Goal: Communication & Community: Answer question/provide support

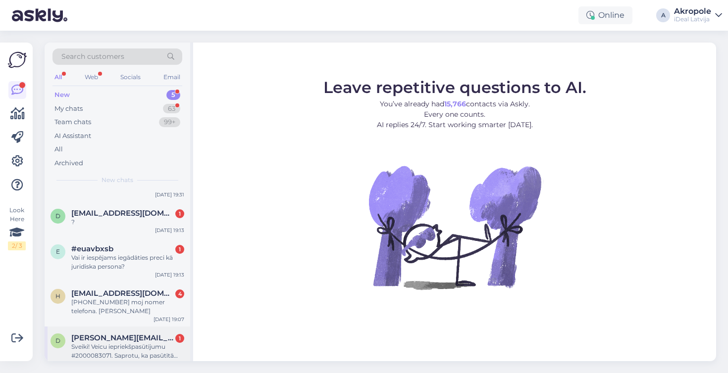
scroll to position [24, 0]
click at [116, 334] on span "[PERSON_NAME][EMAIL_ADDRESS][DOMAIN_NAME]" at bounding box center [122, 338] width 103 height 9
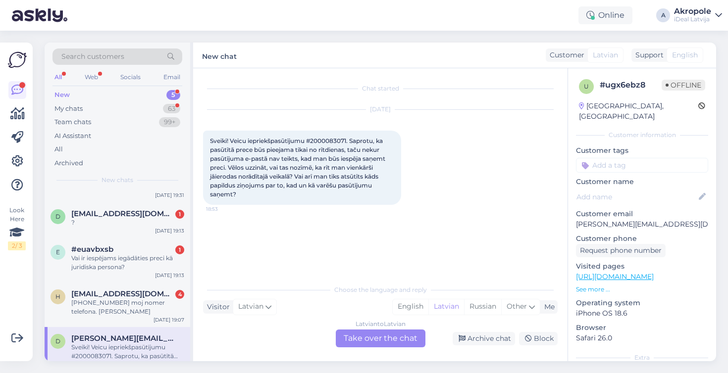
click at [360, 343] on div "Latvian to Latvian Take over the chat" at bounding box center [381, 339] width 90 height 18
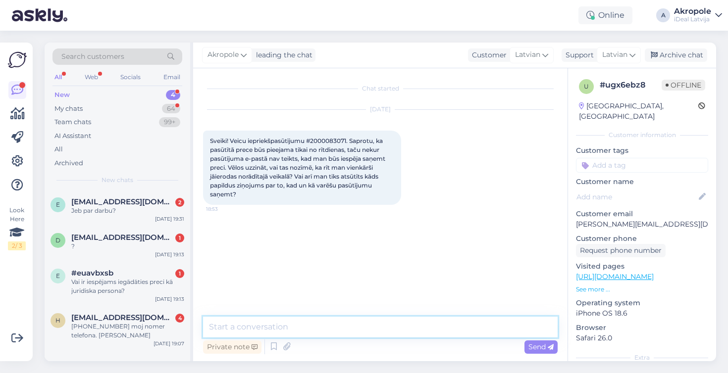
click at [328, 323] on textarea at bounding box center [380, 327] width 354 height 21
type textarea "Labdien!"
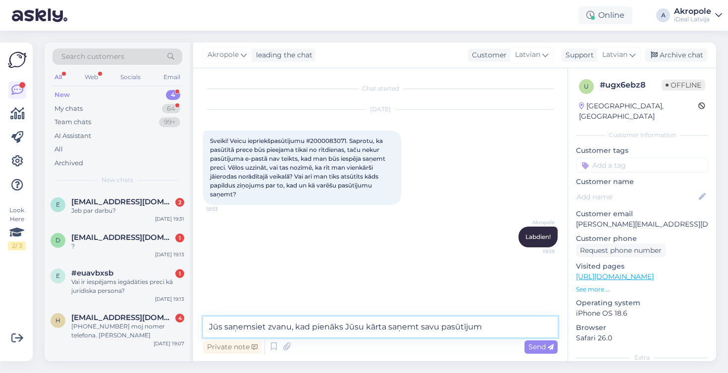
type textarea "Jūs saņemsiet zvanu, kad pienāks Jūsu kārta saņemt savu pasūtījumu"
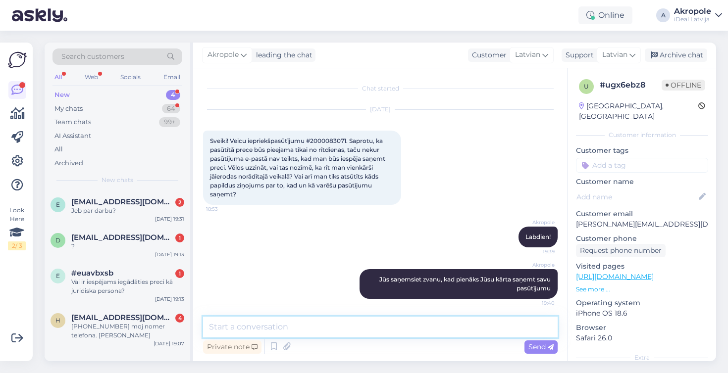
scroll to position [2, 0]
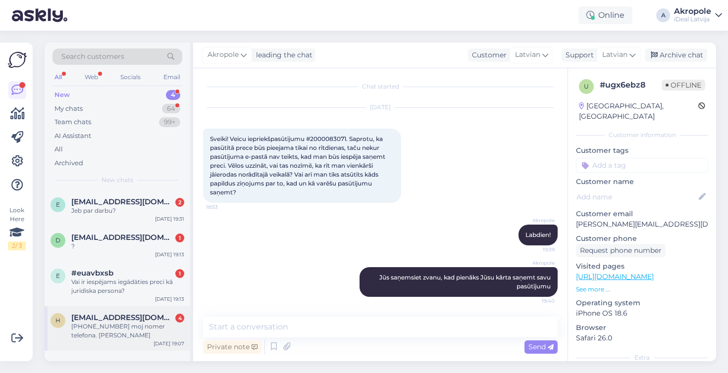
click at [154, 329] on div "[PHONE_NUMBER] moj nomer telefona. [PERSON_NAME]" at bounding box center [127, 331] width 113 height 18
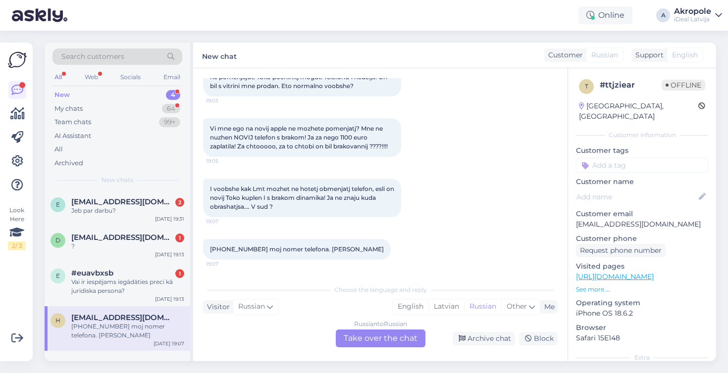
scroll to position [91, 0]
click at [375, 341] on div "Russian to Russian Take over the chat" at bounding box center [381, 339] width 90 height 18
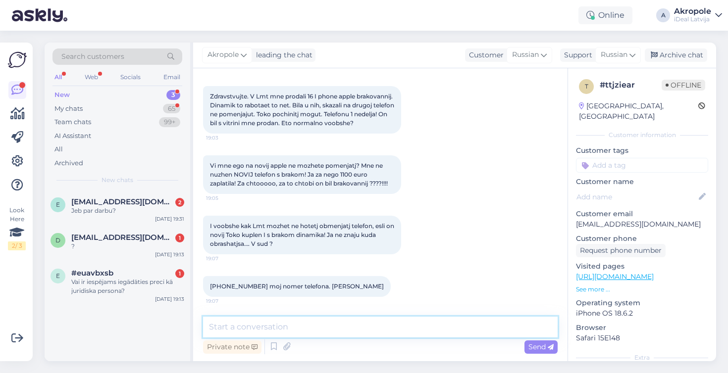
click at [323, 327] on textarea at bounding box center [380, 327] width 354 height 21
type textarea "Добрый день!"
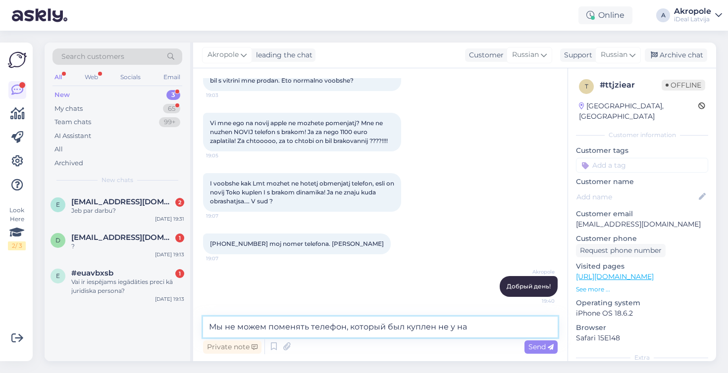
type textarea "Мы не можем поменять телефон, который был куплен не у нас"
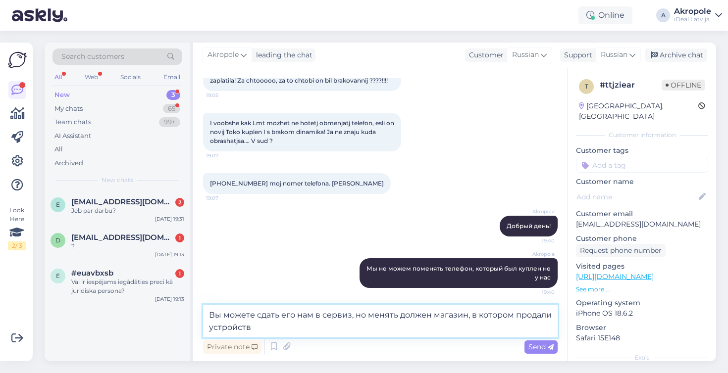
type textarea "Вы можете сдать его нам в сервиз, но менять должен магазин, в котором продали у…"
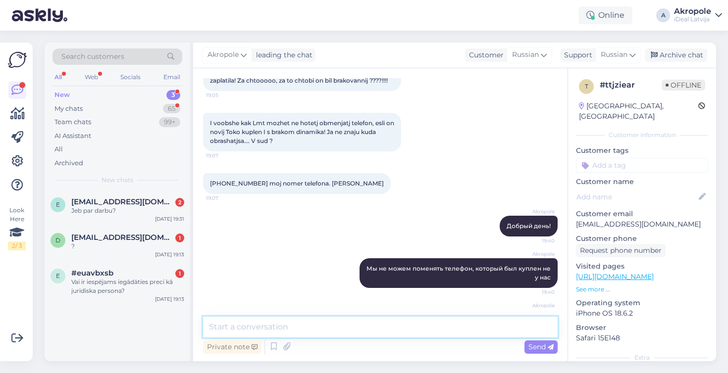
scroll to position [199, 0]
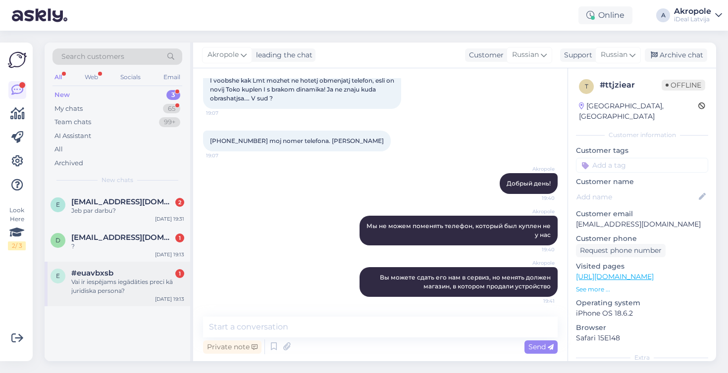
click at [161, 284] on div "Vai ir iespējams iegādāties preci kā juridiska persona?" at bounding box center [127, 287] width 113 height 18
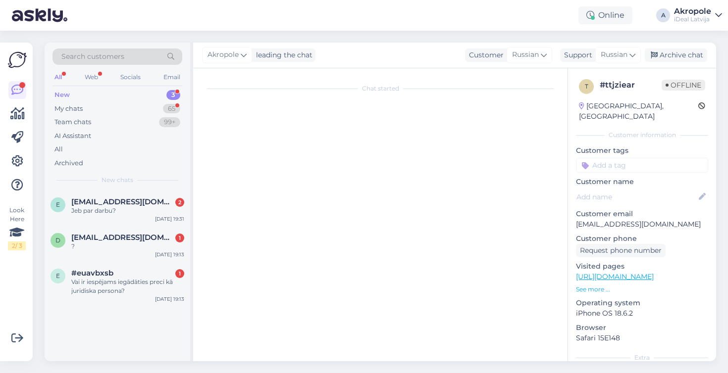
scroll to position [0, 0]
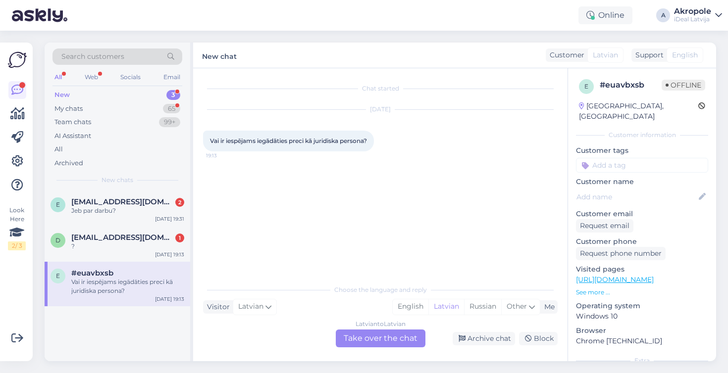
click at [378, 331] on div "Latvian to Latvian Take over the chat" at bounding box center [381, 339] width 90 height 18
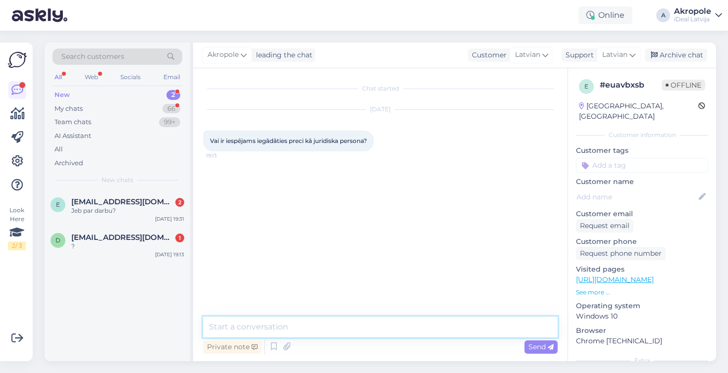
click at [360, 328] on textarea at bounding box center [380, 327] width 354 height 21
type textarea "Д"
type textarea "Labdien!"
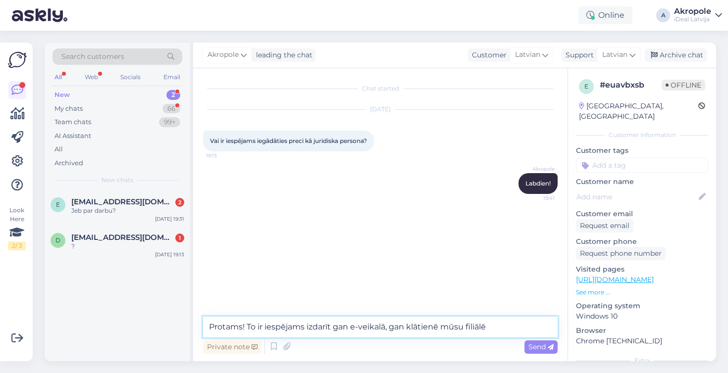
type textarea "Protams! To ir iespējams izdarīt gan e-veikalā, gan klātienē mūsu filiālēs"
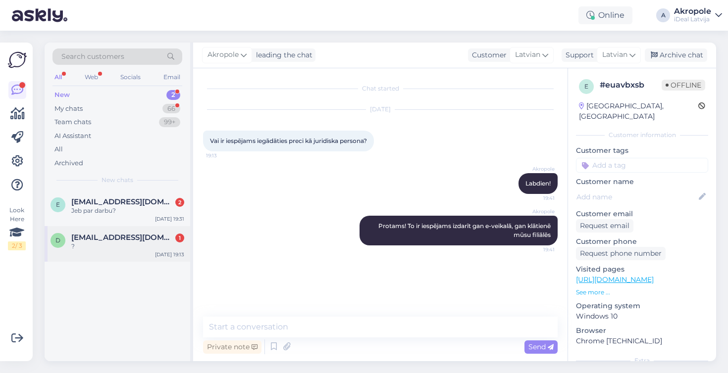
click at [144, 242] on div "?" at bounding box center [127, 246] width 113 height 9
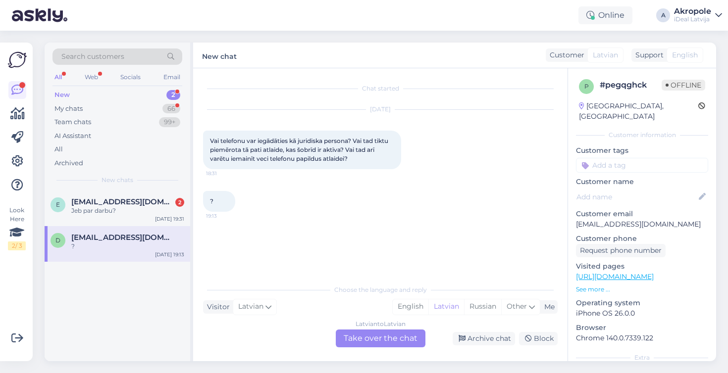
click at [365, 334] on div "Latvian to Latvian Take over the chat" at bounding box center [381, 339] width 90 height 18
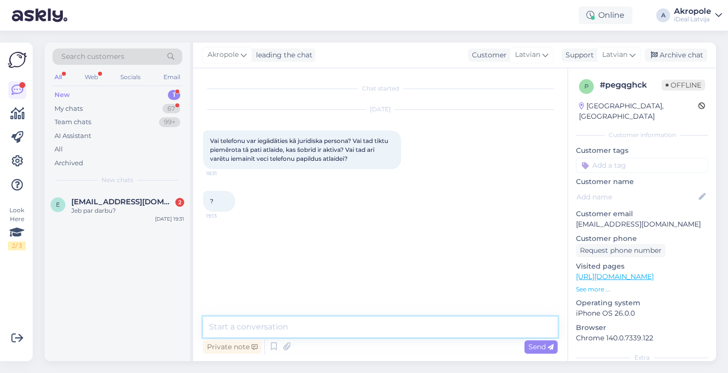
click at [329, 322] on textarea at bounding box center [380, 327] width 354 height 21
type textarea "Labdien!"
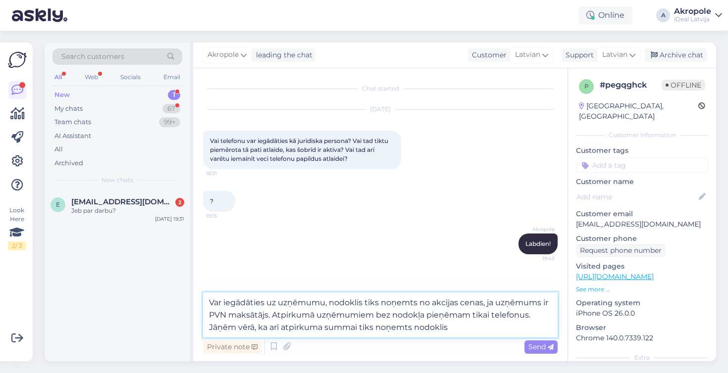
type textarea "Var iegādāties uz uzņēmumu, nodoklis tiks noņemts no akcijas cenas, ja uzņēmums…"
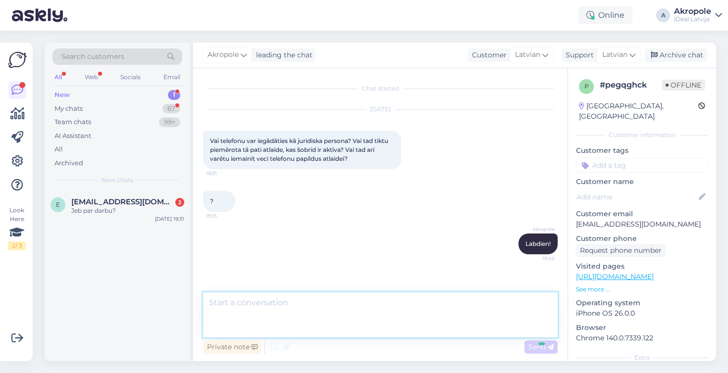
scroll to position [27, 0]
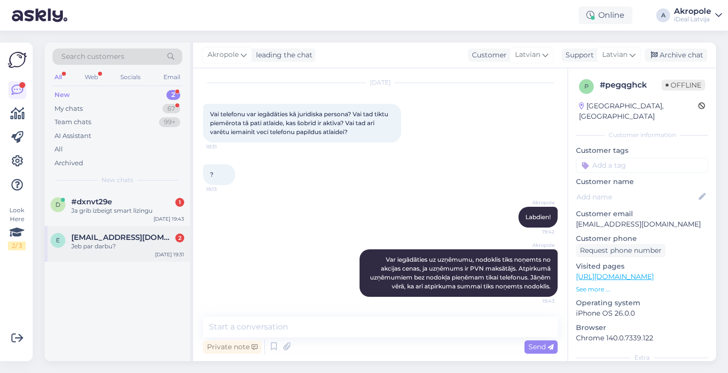
click at [137, 227] on div "e elizabeteb359@gmail.com 2 Jeb par darbu? Sep 18 19:31" at bounding box center [118, 244] width 146 height 36
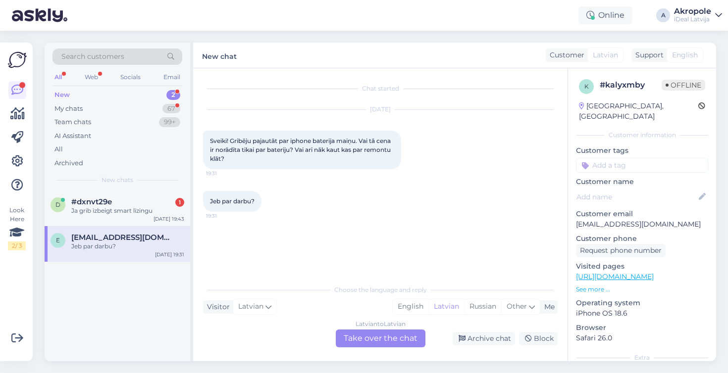
scroll to position [0, 0]
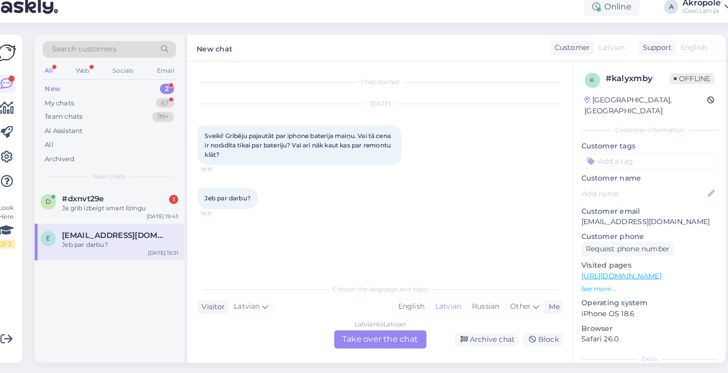
click at [372, 330] on div "Latvian to Latvian Take over the chat" at bounding box center [381, 339] width 90 height 18
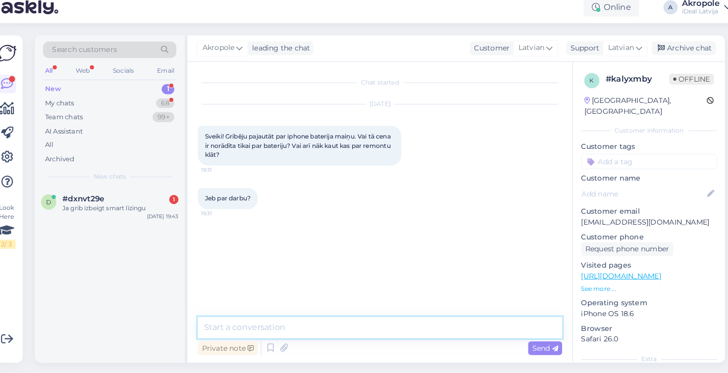
click at [356, 317] on textarea at bounding box center [380, 327] width 354 height 21
type textarea "Labdien!"
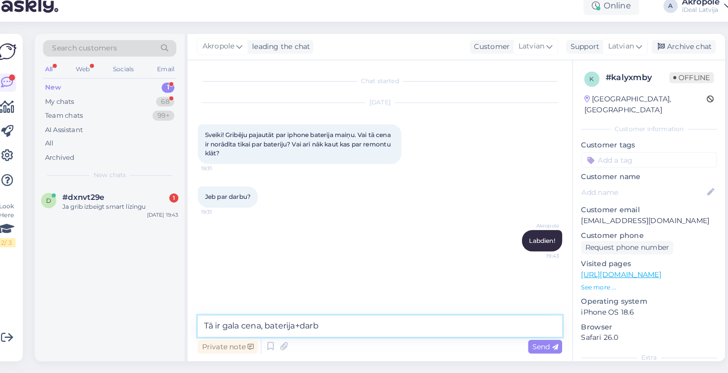
type textarea "Tā ir gala cena, baterija+darbs"
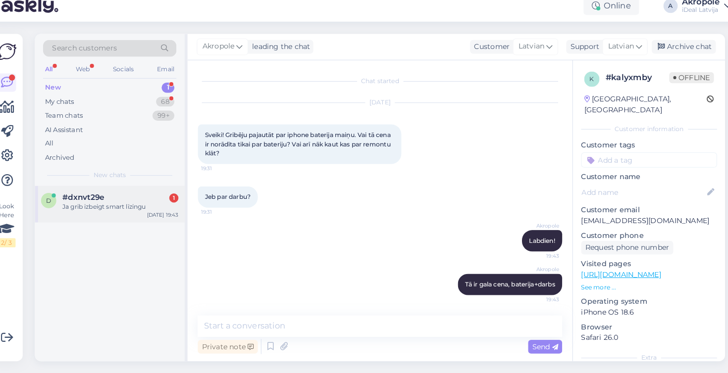
click at [143, 197] on div "#dxnvt29e 1" at bounding box center [127, 201] width 113 height 9
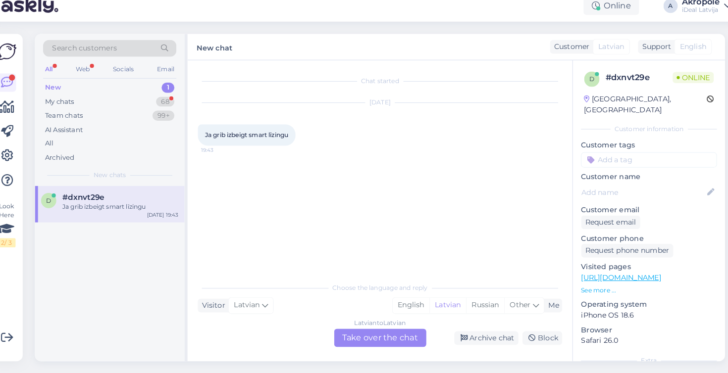
click at [381, 330] on div "Latvian to Latvian Take over the chat" at bounding box center [381, 339] width 90 height 18
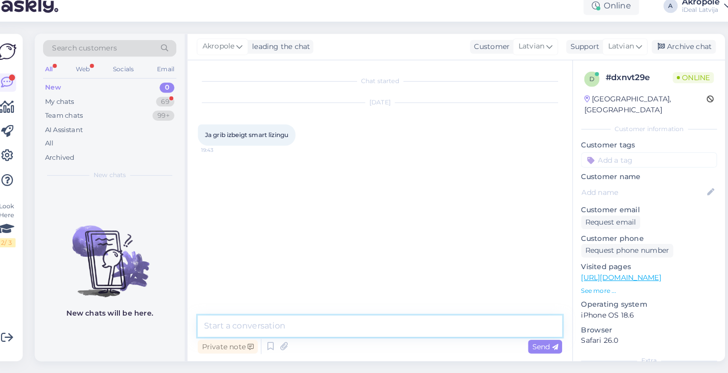
click at [345, 321] on textarea at bounding box center [380, 327] width 354 height 21
type textarea "Labdien!"
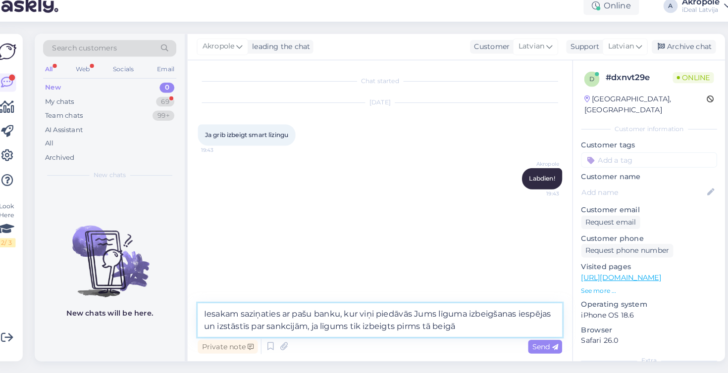
type textarea "Iesakam saziņaties ar pašu banku, kur viņi piedāvās Jums līguma izbeigšanas ies…"
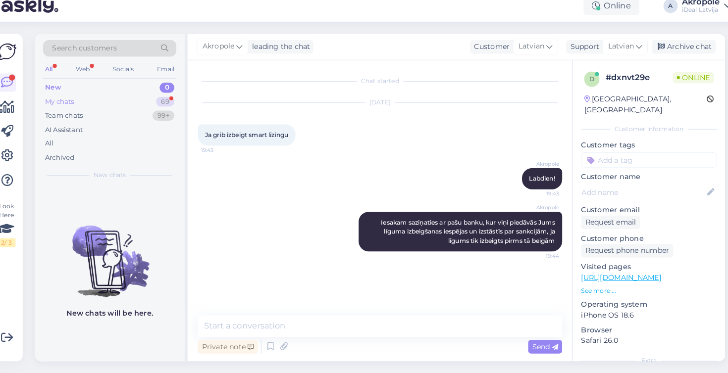
click at [162, 104] on div "69" at bounding box center [171, 109] width 18 height 10
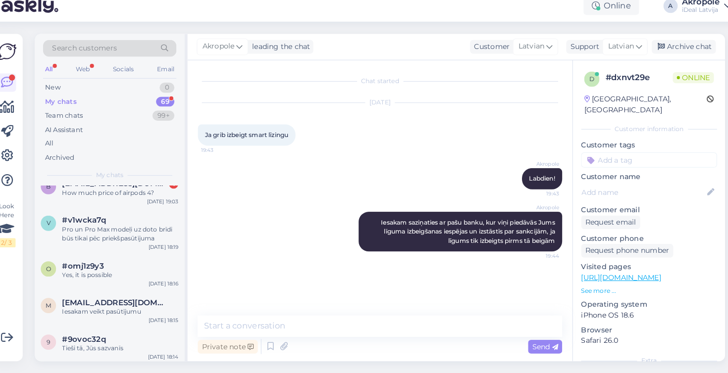
scroll to position [257, 0]
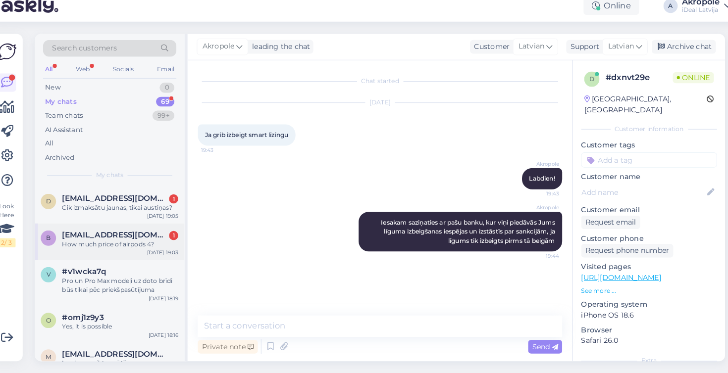
click at [142, 249] on div "b bishnu.muktan1990@gmail.com 1 How much price of airpods 4? Sep 18 19:03" at bounding box center [118, 245] width 146 height 36
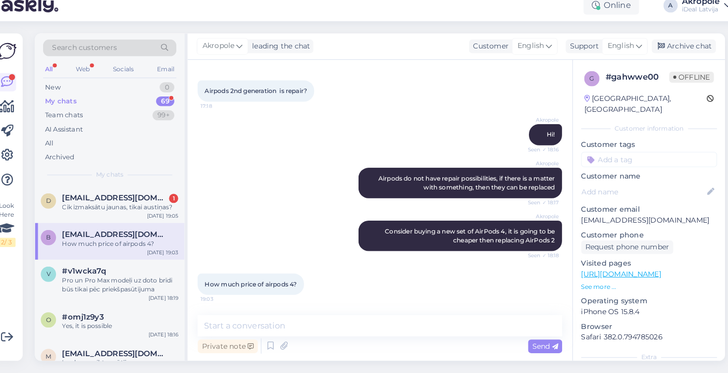
scroll to position [0, 0]
click at [311, 338] on div "Private note Send" at bounding box center [380, 347] width 354 height 19
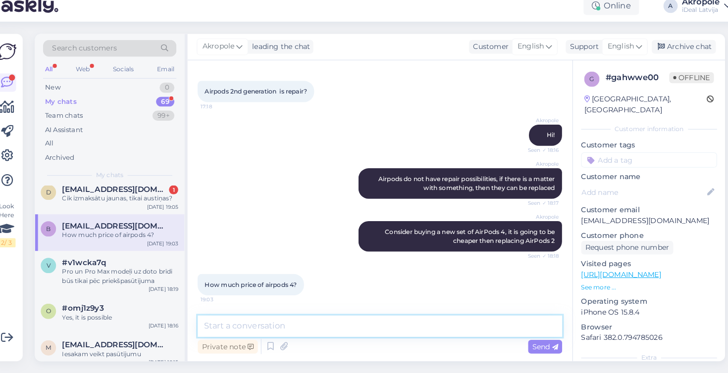
click at [379, 325] on textarea at bounding box center [380, 327] width 354 height 21
paste textarea "https://www.shop.cec.lv/catalogsearch/result/?q=airpods+4"
type textarea "https://www.shop.cec.lv/catalogsearch/result/?q=airpods+4"
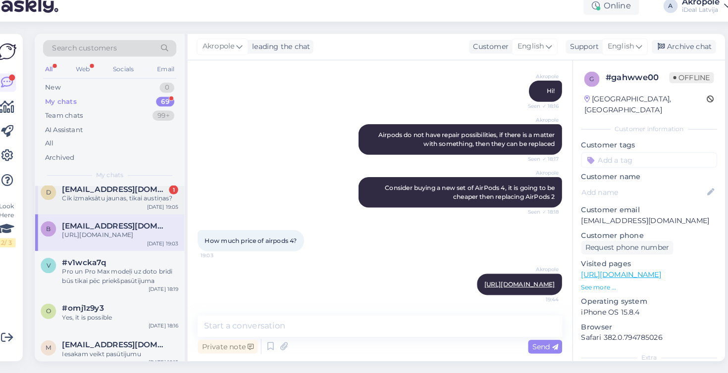
click at [138, 198] on div "Cik izmaksātu jaunas, tikai austiņas?" at bounding box center [127, 202] width 113 height 9
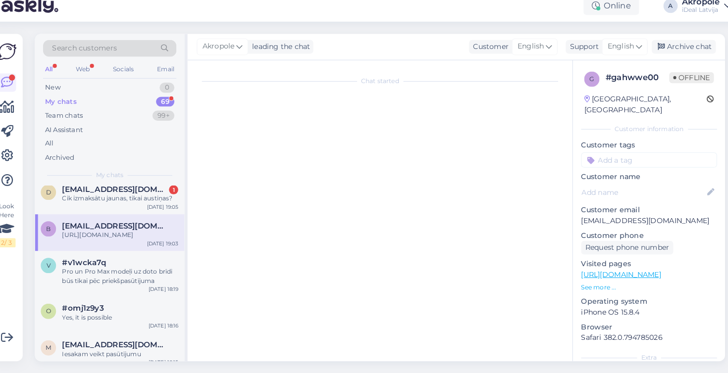
scroll to position [257, 0]
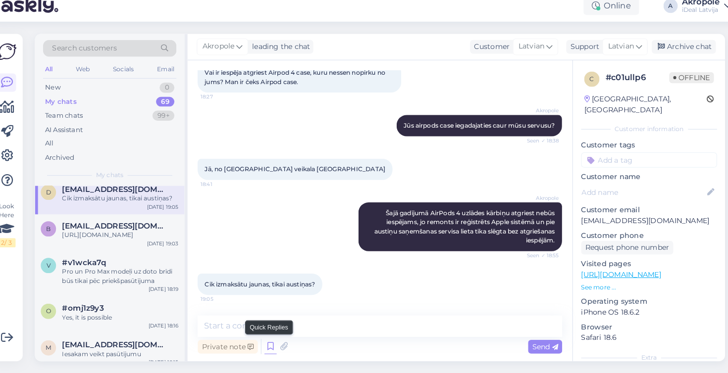
click at [268, 340] on icon at bounding box center [274, 347] width 12 height 15
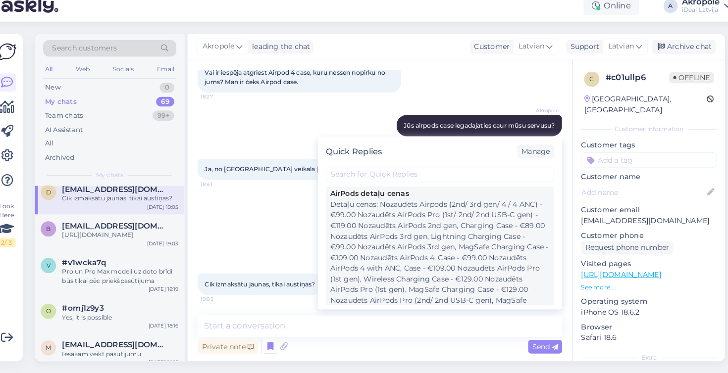
click at [388, 232] on div "Detaļu cenas: Nozaudēts Airpods (2nd/ 3rd gen/ 4 / 4 ANC) - €99.00 Nozaudēts Ai…" at bounding box center [439, 265] width 214 height 125
type textarea "Detaļu cenas: Nozaudēts Airpods (2nd/ 3rd gen/ 4 / 4 ANC) - €99.00 Nozaudēts Ai…"
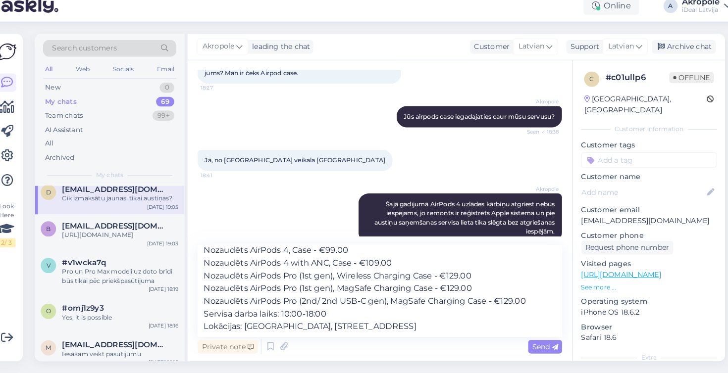
scroll to position [67, 0]
click at [431, 318] on textarea "Detaļu cenas: Nozaudēts Airpods (2nd/ 3rd gen/ 4 / 4 ANC) - €99.00 Nozaudēts Ai…" at bounding box center [380, 292] width 354 height 89
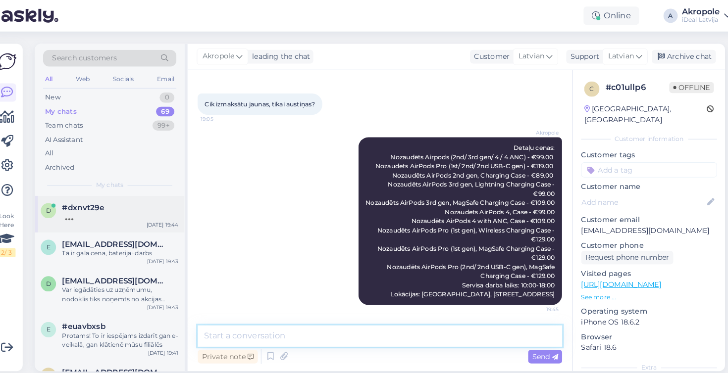
scroll to position [0, 0]
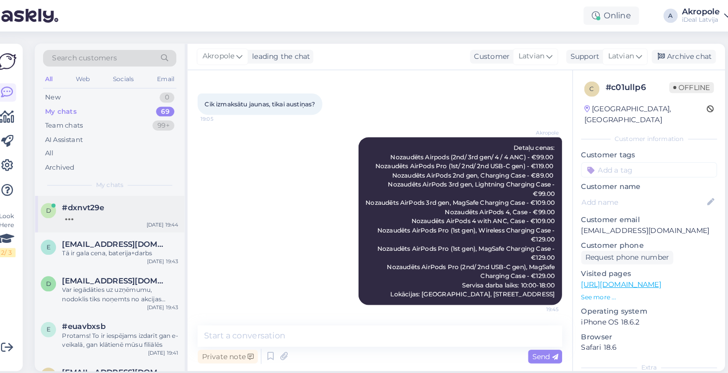
click at [129, 206] on div at bounding box center [127, 210] width 113 height 9
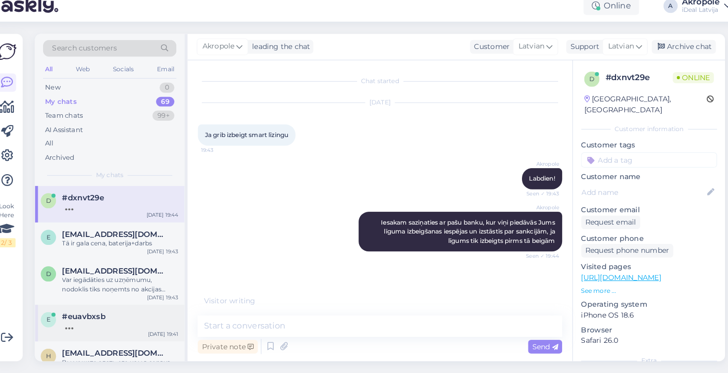
click at [138, 313] on div "#euavbxsb" at bounding box center [127, 317] width 113 height 9
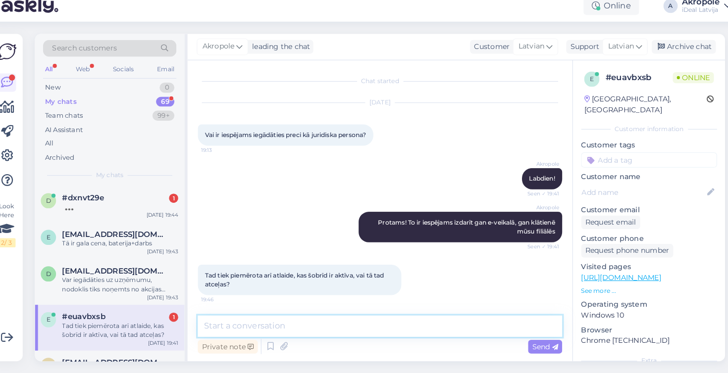
click at [279, 319] on textarea at bounding box center [380, 327] width 354 height 21
type textarea "Par kādu atlaidi iet runa?"
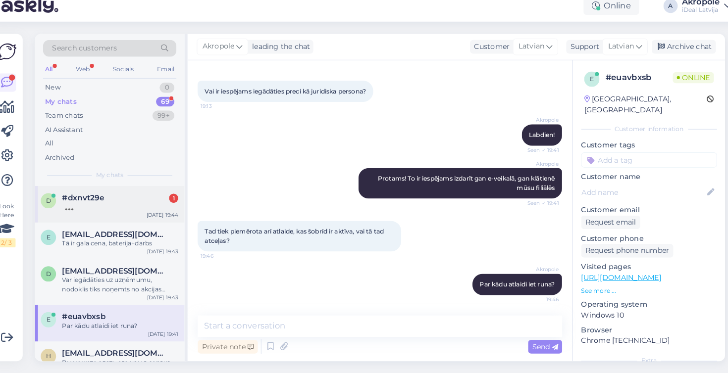
click at [103, 206] on div at bounding box center [127, 210] width 113 height 9
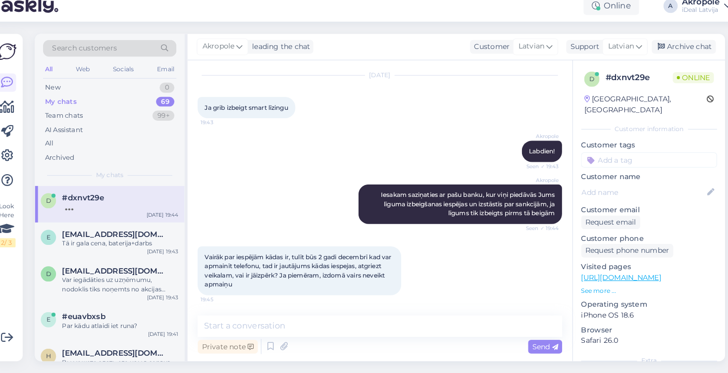
scroll to position [27, 0]
click at [294, 317] on textarea at bounding box center [380, 327] width 354 height 21
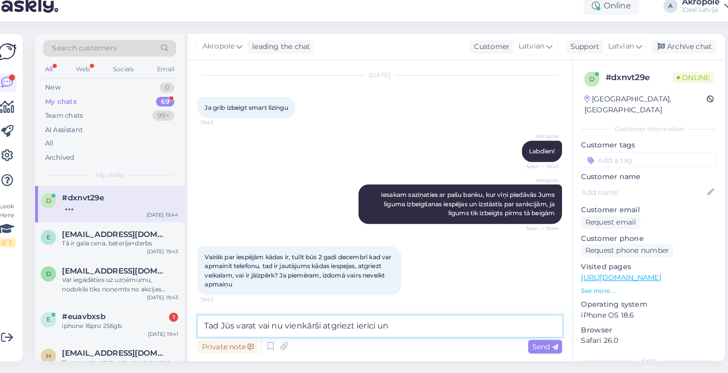
scroll to position [78, 0]
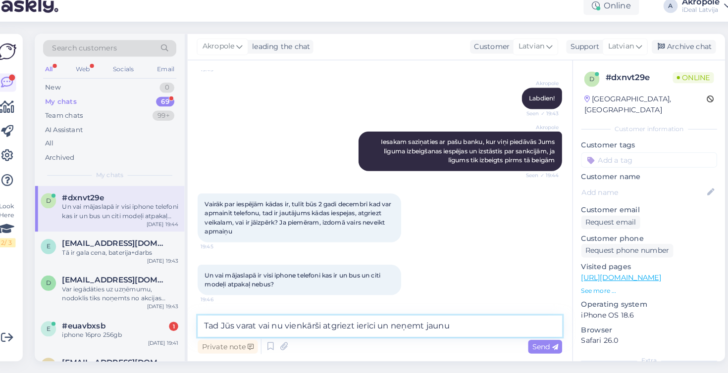
drag, startPoint x: 275, startPoint y: 320, endPoint x: 250, endPoint y: 320, distance: 25.2
click at [250, 320] on textarea "Tad Jūs varat vai nu vienkārši atgriezt ierīci un neņemt jaunu" at bounding box center [380, 327] width 354 height 21
type textarea "Tad Jūs varat vienkārši atgriezt ierīci un neņemt jaunu"
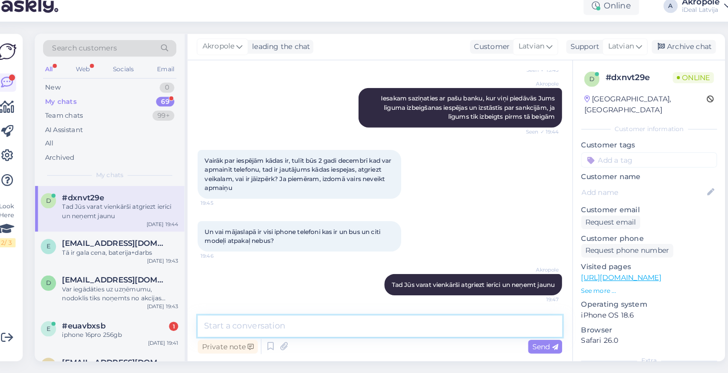
click at [267, 322] on textarea at bounding box center [380, 327] width 354 height 21
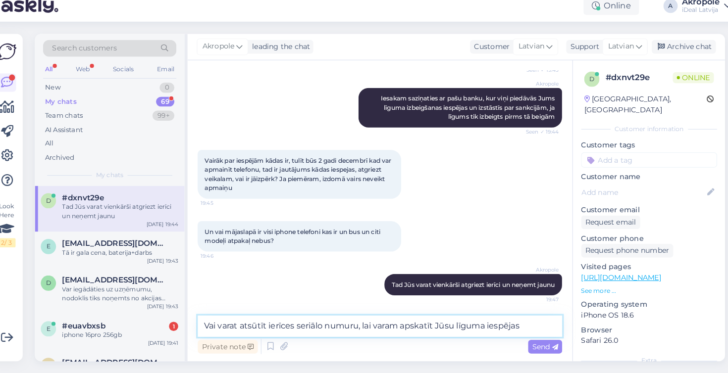
type textarea "Vai varat atsūtīt ierīces seriālo numuru, lai varam apskatīt Jūsu līguma iespēj…"
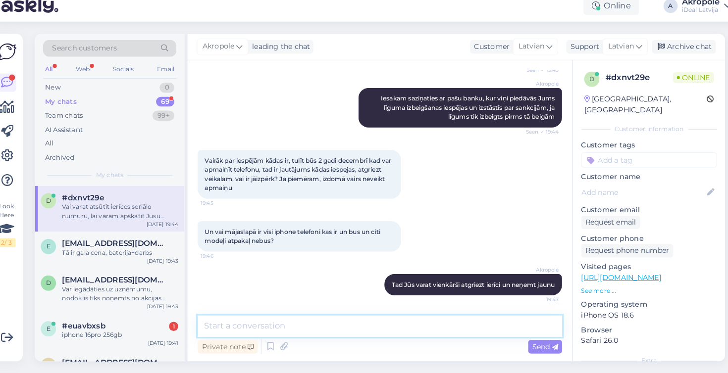
scroll to position [172, 0]
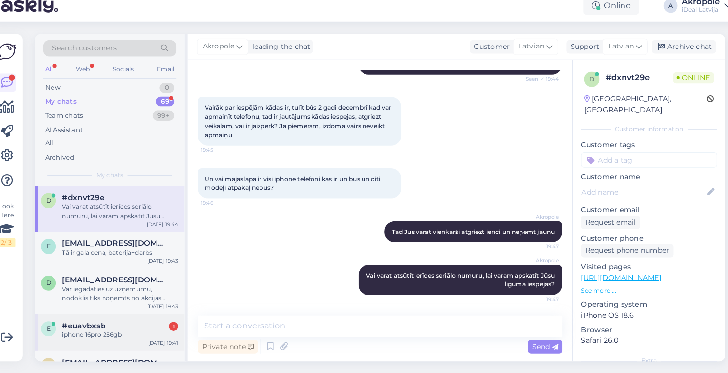
click at [133, 331] on div "iphone 16pro 256gb" at bounding box center [127, 335] width 113 height 9
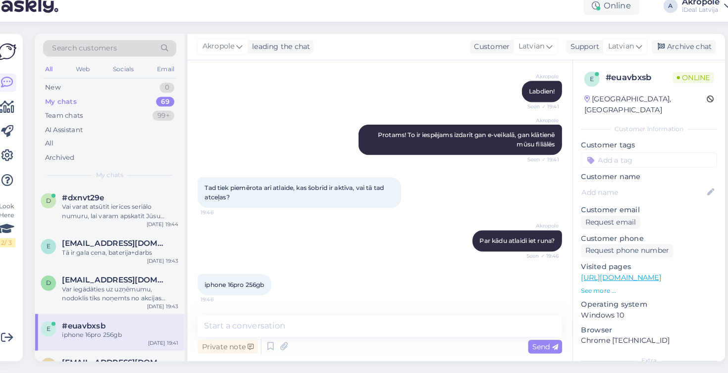
scroll to position [85, 0]
click at [270, 317] on textarea at bounding box center [380, 327] width 354 height 21
type textarea "j"
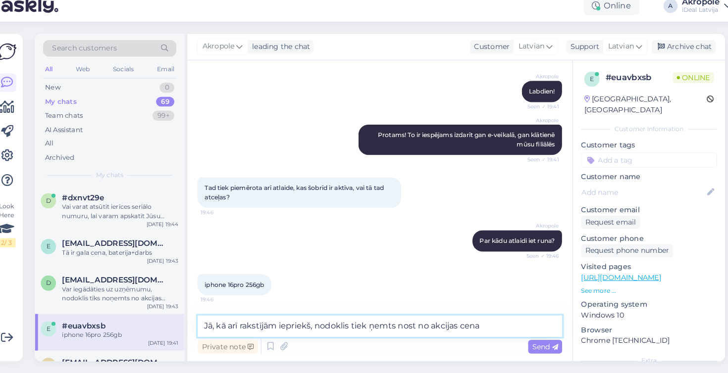
type textarea "Jā, kā arī rakstījām iepriekš, nodoklis tiek ņemts nost no akcijas cenas"
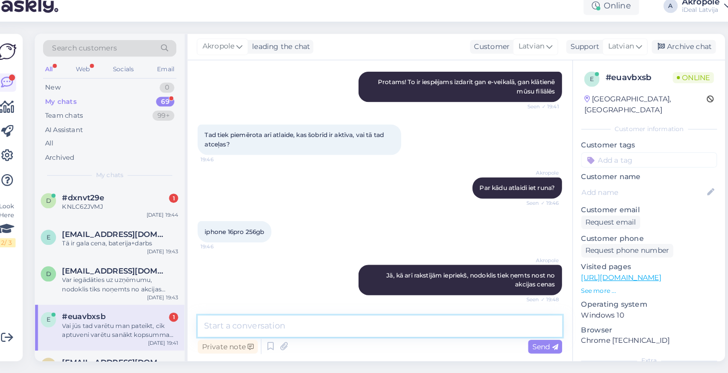
scroll to position [206, 0]
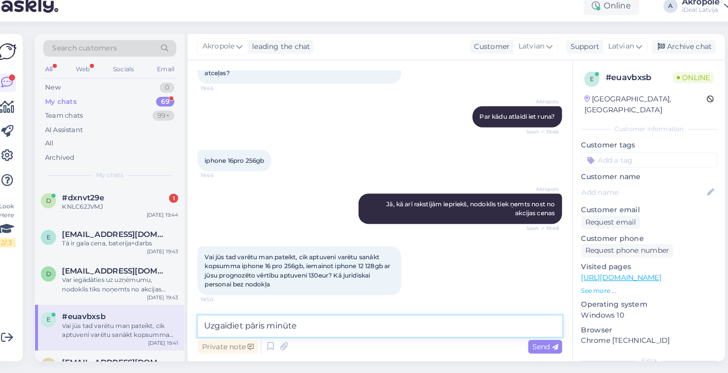
type textarea "Uzgaidiet pāris minūtes"
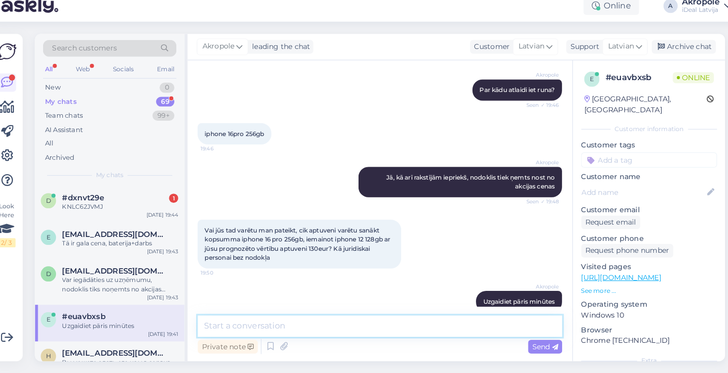
scroll to position [221, 0]
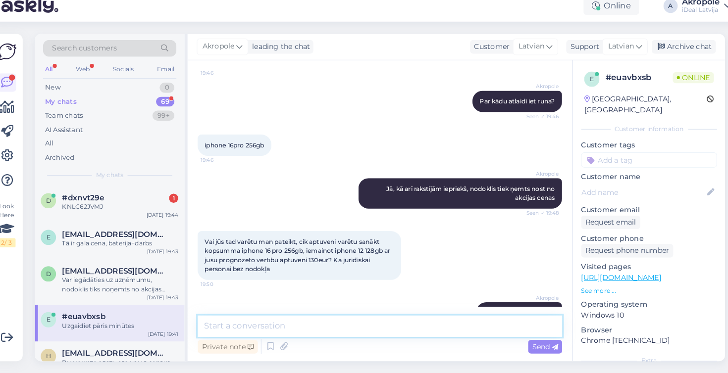
paste textarea "1067.11"
type textarea "1067.11 Eur"
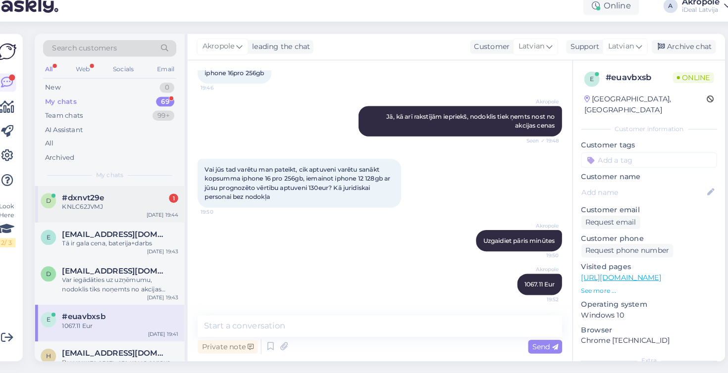
click at [138, 197] on div "#dxnvt29e 1" at bounding box center [127, 201] width 113 height 9
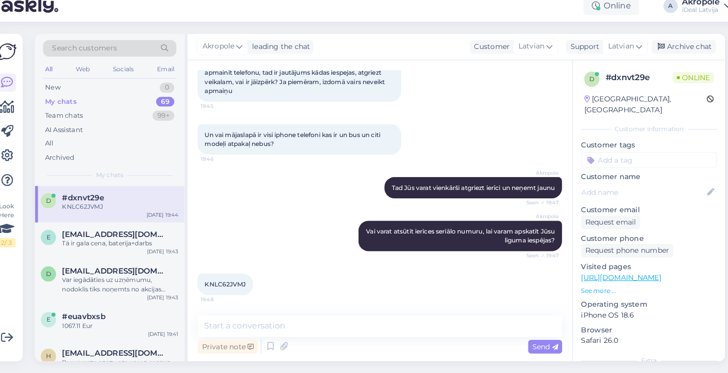
scroll to position [215, 0]
drag, startPoint x: 201, startPoint y: 277, endPoint x: 242, endPoint y: 277, distance: 40.6
click at [242, 277] on div "KNLC62JVMJ 19:48" at bounding box center [230, 286] width 54 height 21
copy span "KNLC62JVMJ"
click at [288, 0] on div "Online A Akropole iDeal Latvija" at bounding box center [364, 15] width 728 height 31
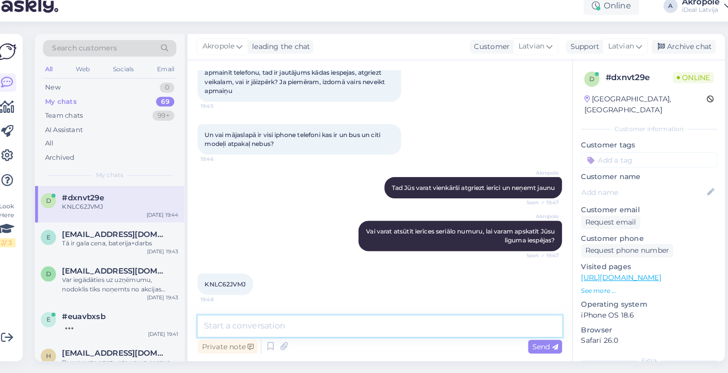
click at [285, 320] on textarea at bounding box center [380, 327] width 354 height 21
type textarea "P"
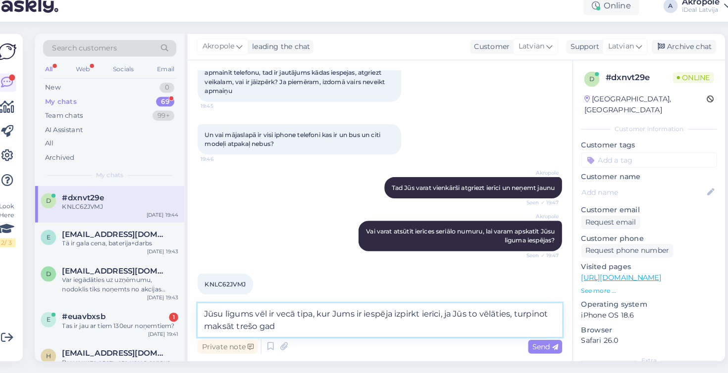
type textarea "Jūsu līgums vēl ir vecā tipa, kur Jums ir iespēja izpirkt ierīci, ja Jūs to vēl…"
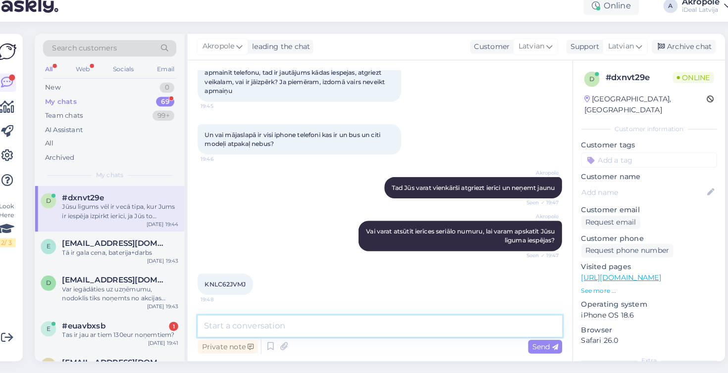
scroll to position [266, 0]
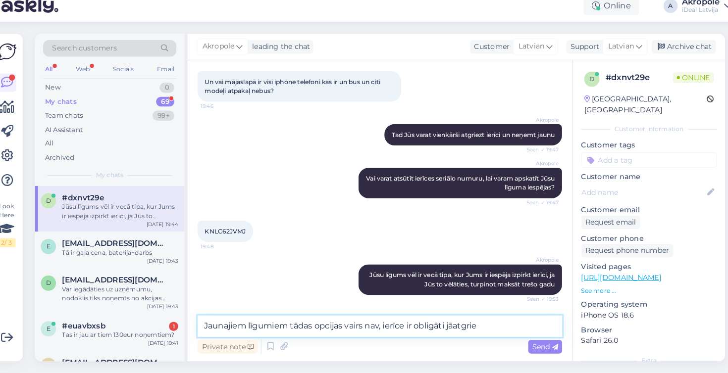
type textarea "Jaunajiem līgumiem tādas opcijas vairs nav, ierīce ir obligāti jāatgriež"
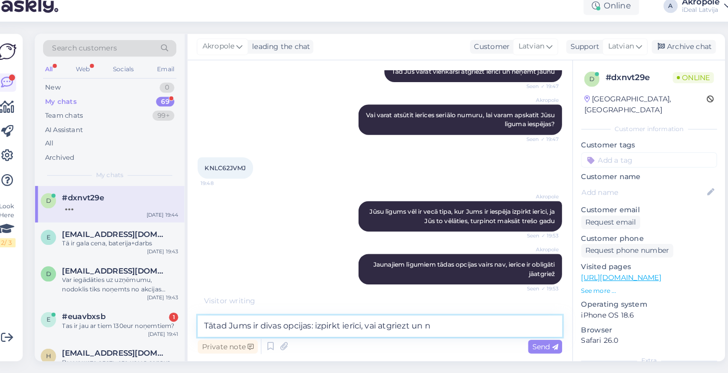
scroll to position [318, 0]
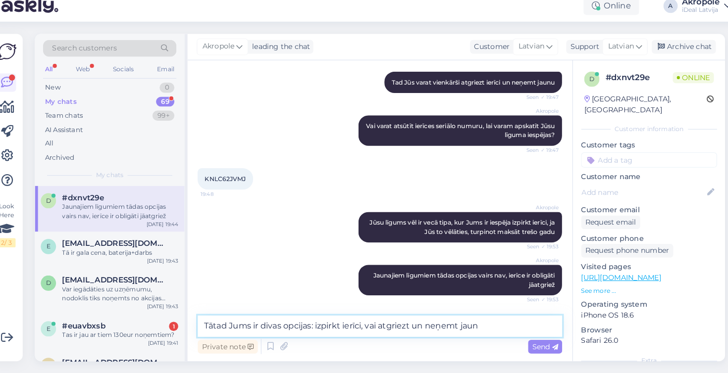
type textarea "Tātad Jums ir divas opcijas: izpirkt ierīci, vai atgriezt un neņemt jaunu"
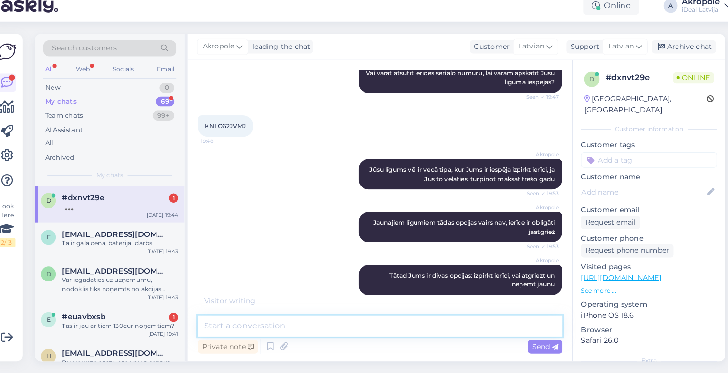
scroll to position [412, 0]
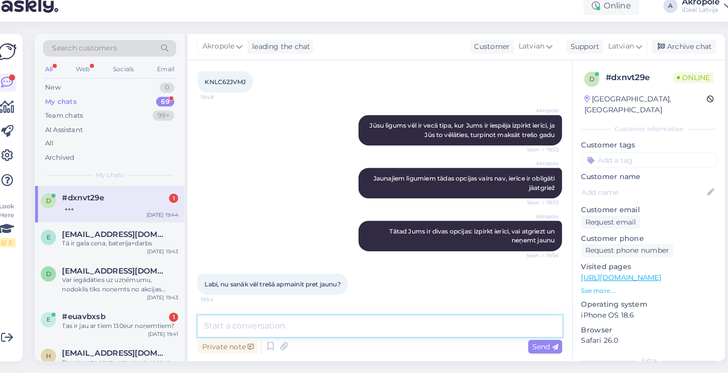
click at [310, 317] on textarea at bounding box center [380, 327] width 354 height 21
type textarea "Jā"
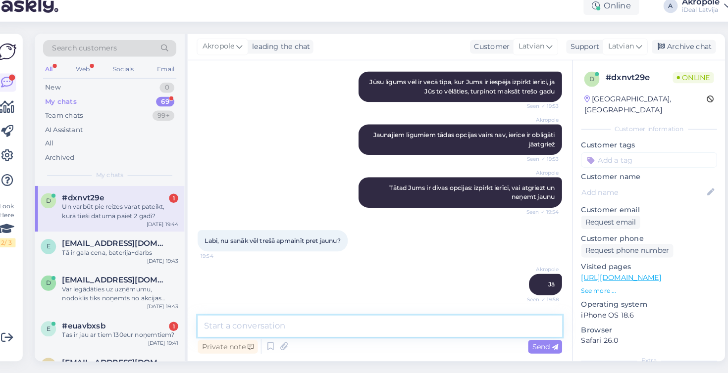
scroll to position [506, 0]
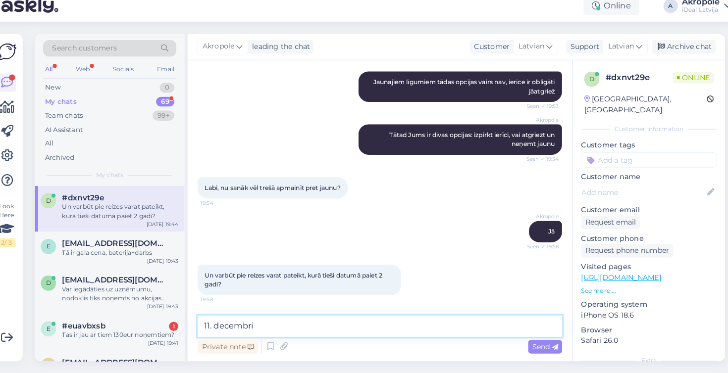
type textarea "11. decembris"
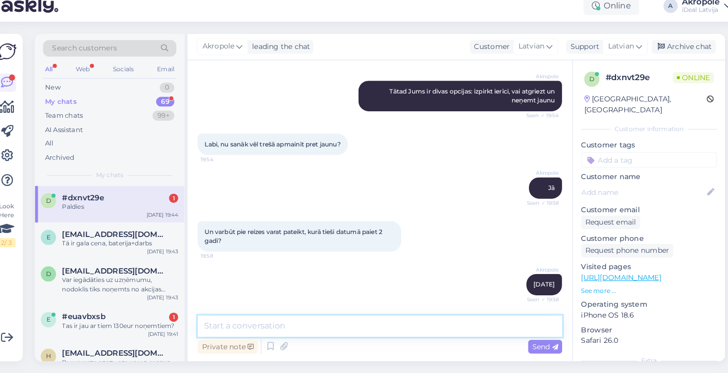
scroll to position [591, 0]
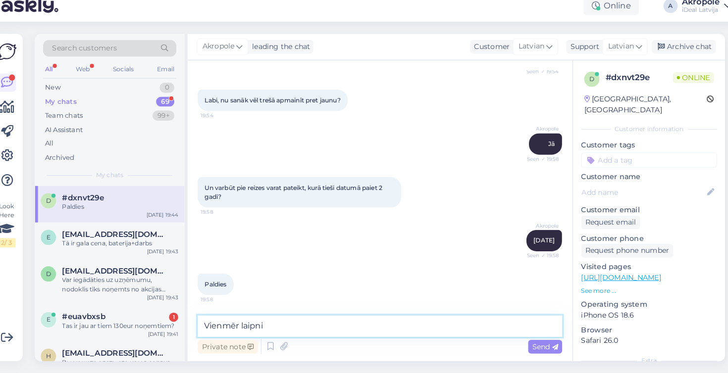
type textarea "Vienmēr laipni!"
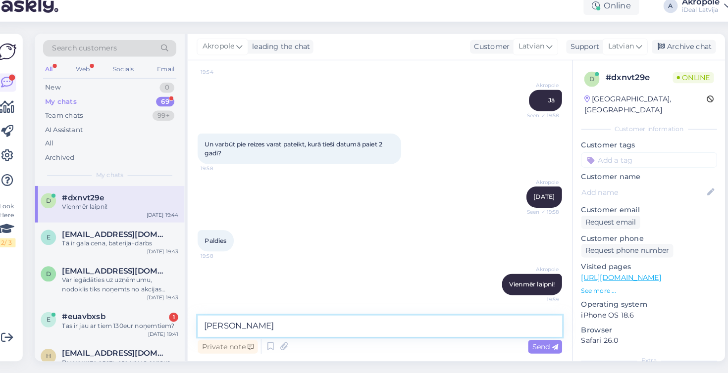
type textarea "Jauku vakaru!"
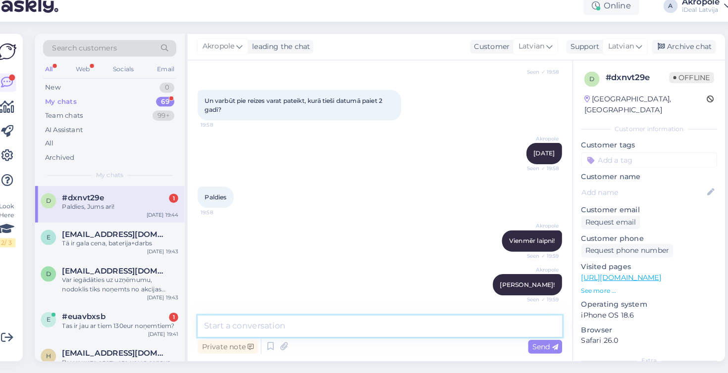
scroll to position [719, 0]
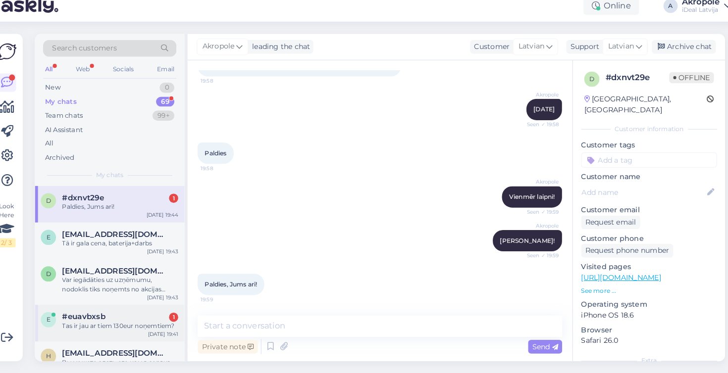
click at [112, 313] on div "#euavbxsb 1" at bounding box center [127, 317] width 113 height 9
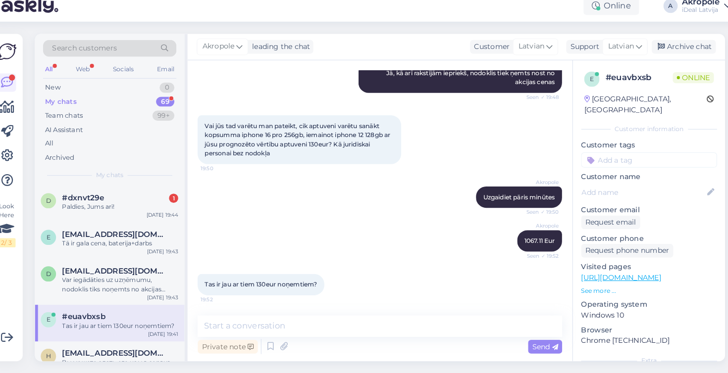
scroll to position [334, 0]
click at [311, 317] on textarea at bounding box center [380, 327] width 354 height 21
type textarea "Jā"
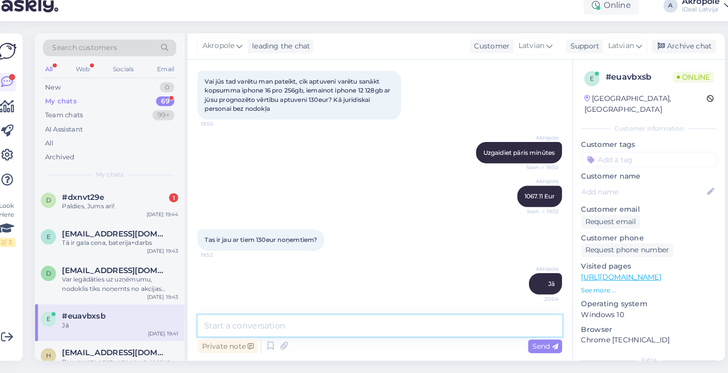
scroll to position [0, 0]
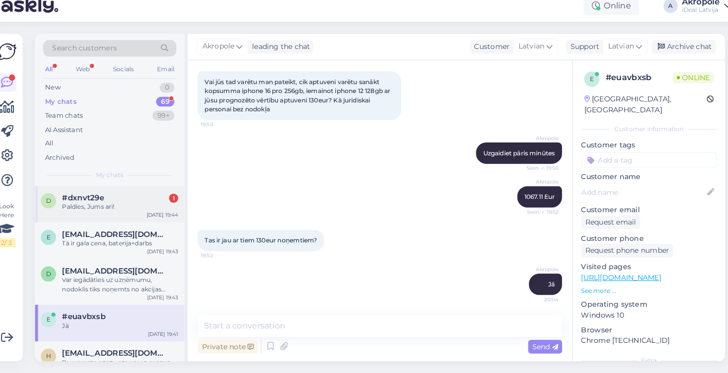
click at [139, 197] on div "#dxnvt29e 1" at bounding box center [127, 201] width 113 height 9
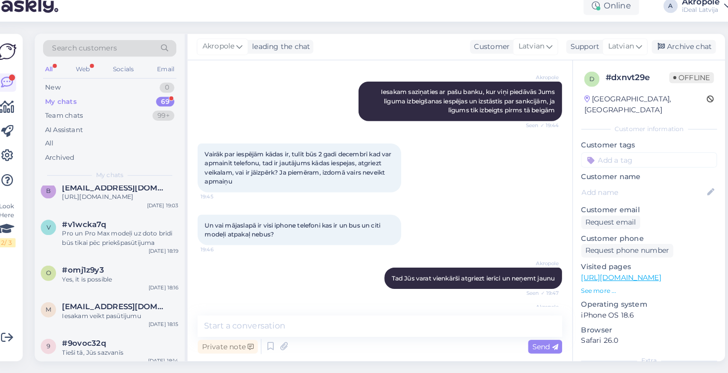
scroll to position [203, 0]
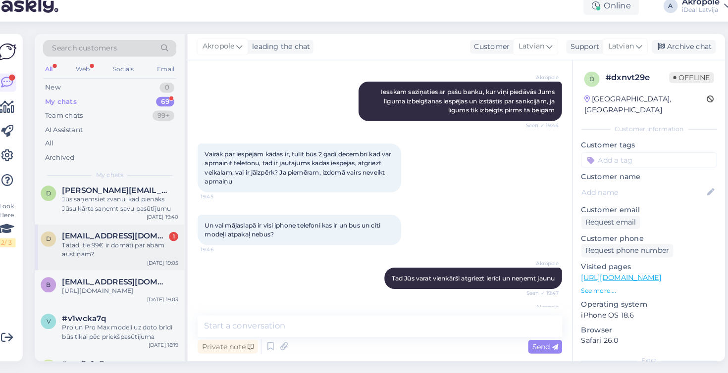
click at [169, 244] on div "Tātad, tie 99€ ir domāti par abām austiņām?" at bounding box center [127, 253] width 113 height 18
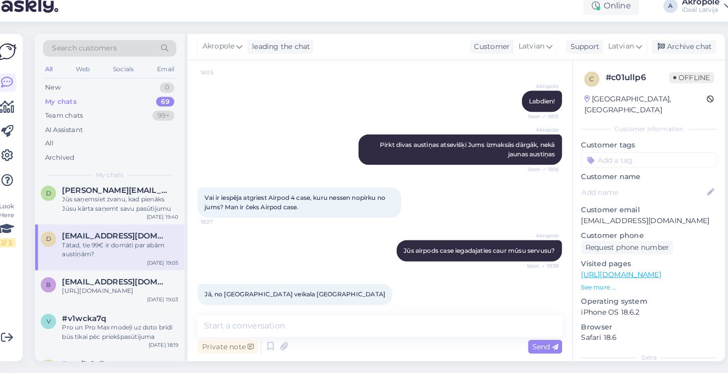
scroll to position [444, 0]
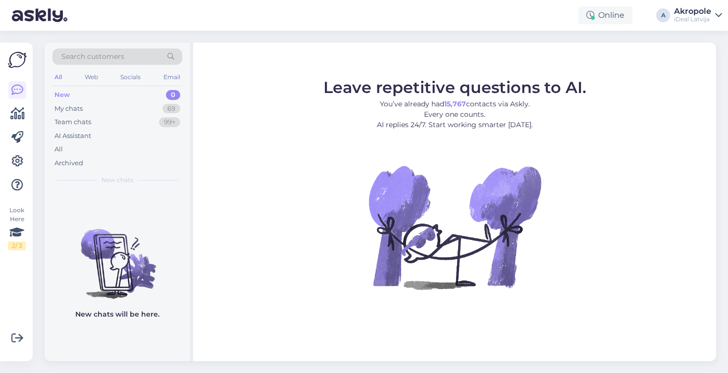
scroll to position [10, 11]
